Goal: Navigation & Orientation: Find specific page/section

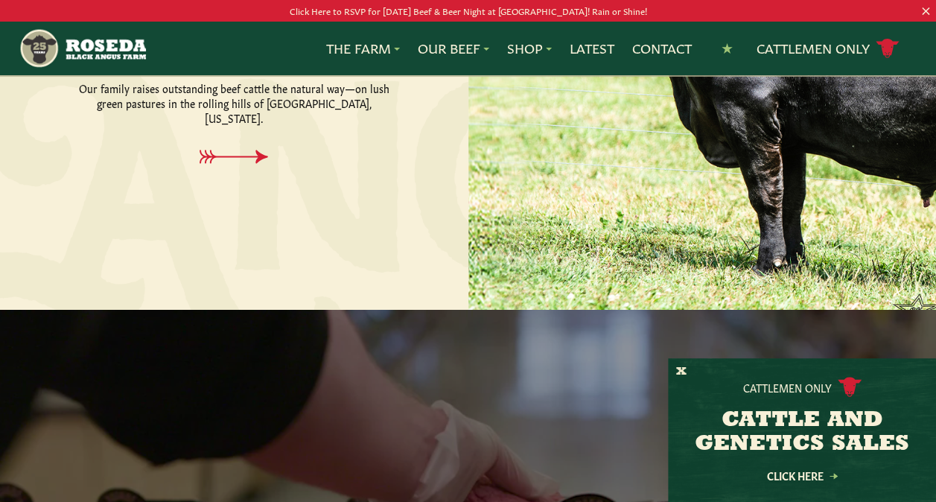
scroll to position [670, 0]
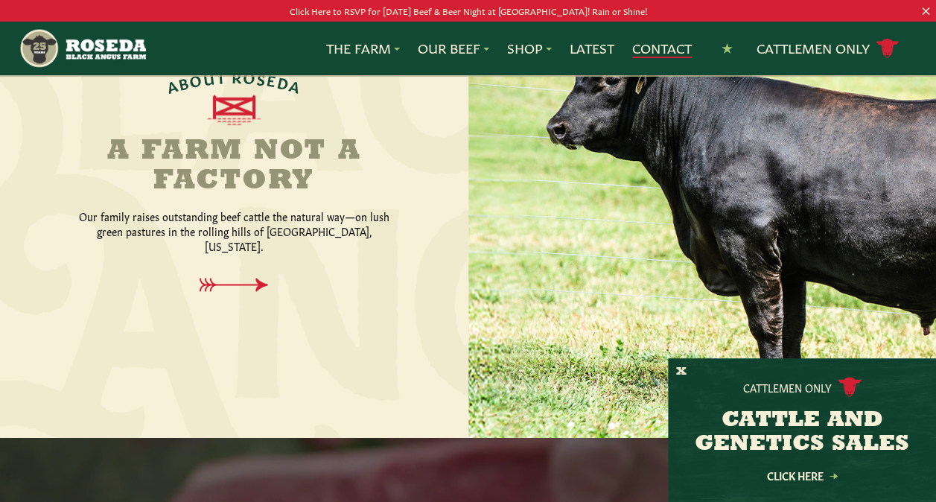
click at [646, 54] on link "Contact" at bounding box center [662, 48] width 60 height 19
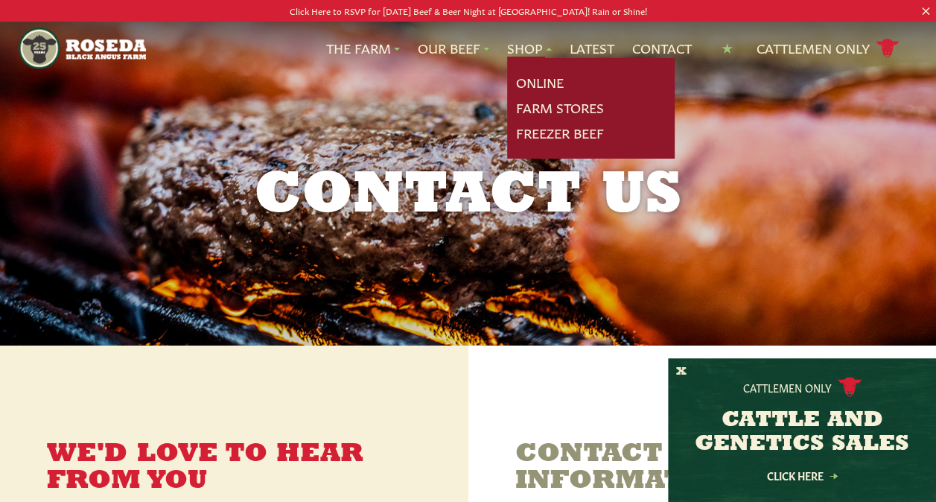
click at [539, 48] on link "Shop" at bounding box center [529, 48] width 45 height 19
click at [542, 86] on link "Online" at bounding box center [540, 82] width 48 height 19
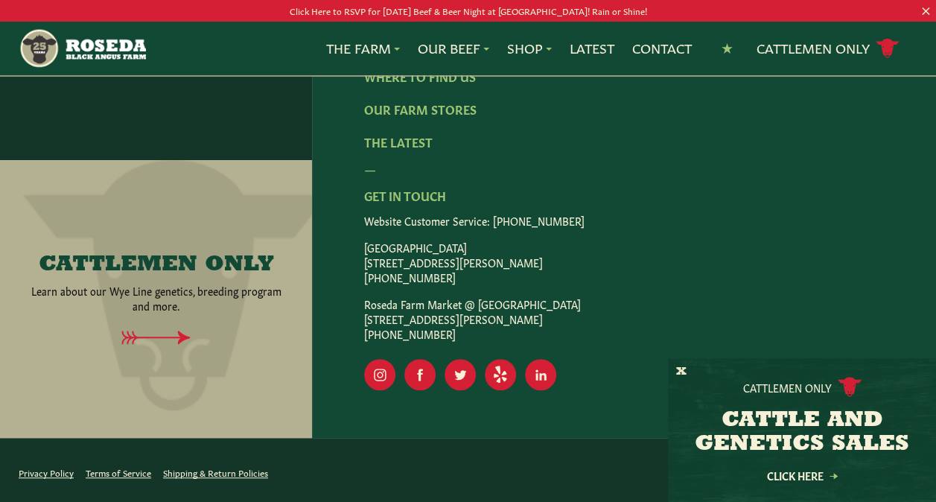
scroll to position [3051, 0]
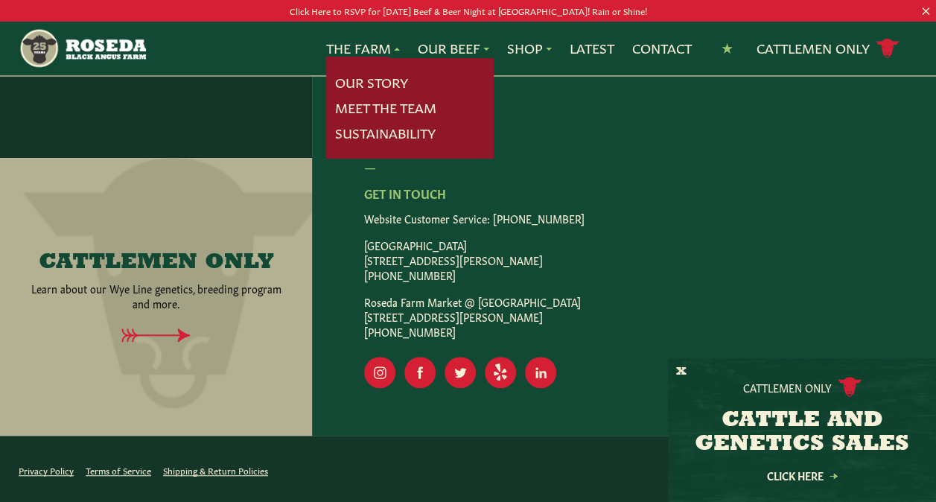
click at [339, 85] on link "Our Story" at bounding box center [371, 82] width 73 height 19
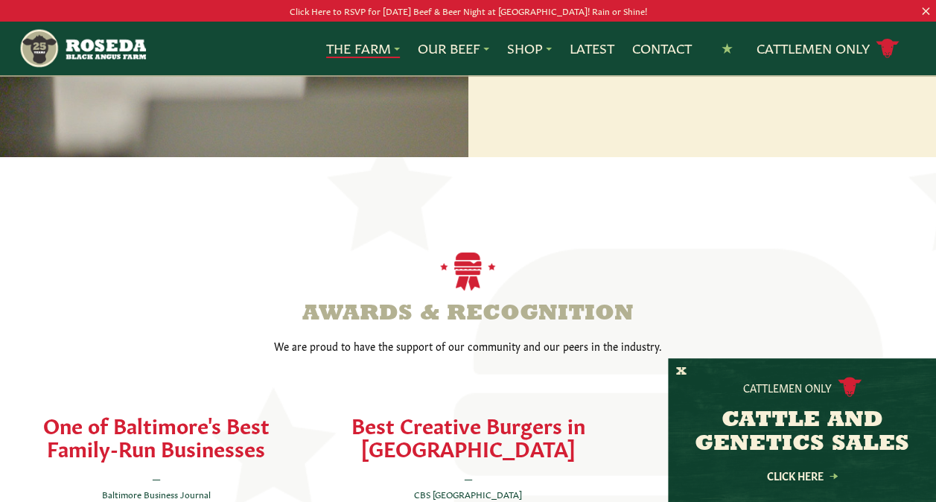
scroll to position [2829, 0]
